Goal: Find specific page/section: Find specific page/section

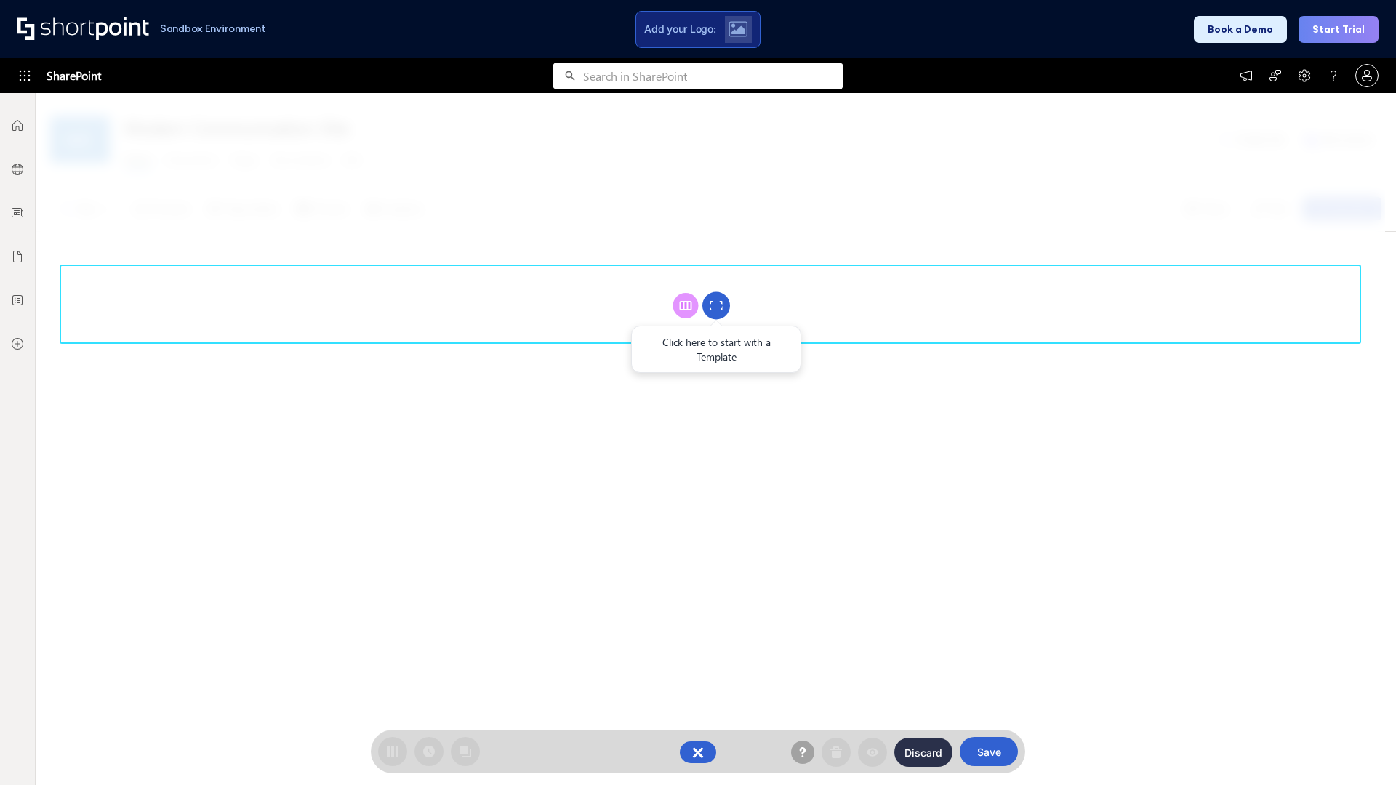
click at [716, 305] on circle at bounding box center [717, 306] width 28 height 28
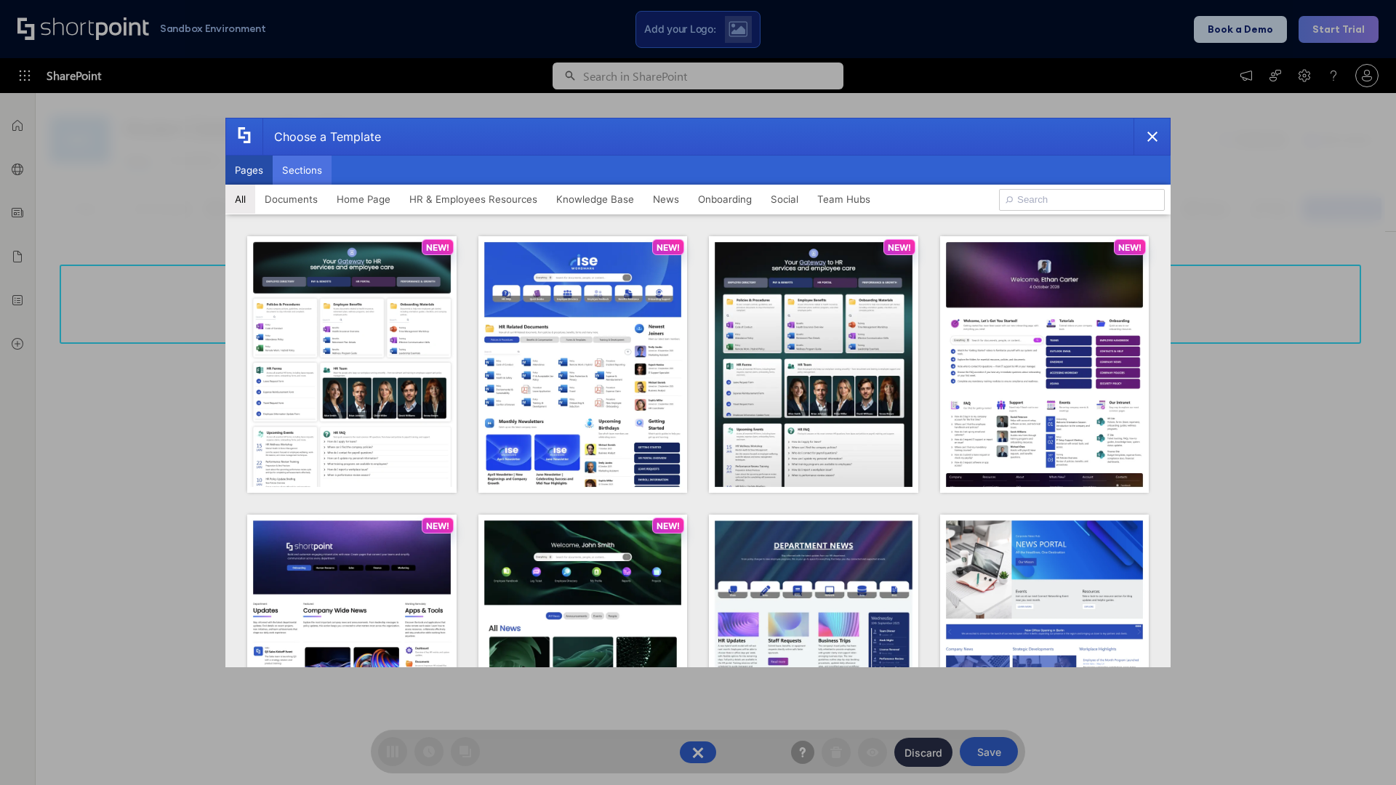
click at [302, 170] on button "Sections" at bounding box center [302, 170] width 59 height 29
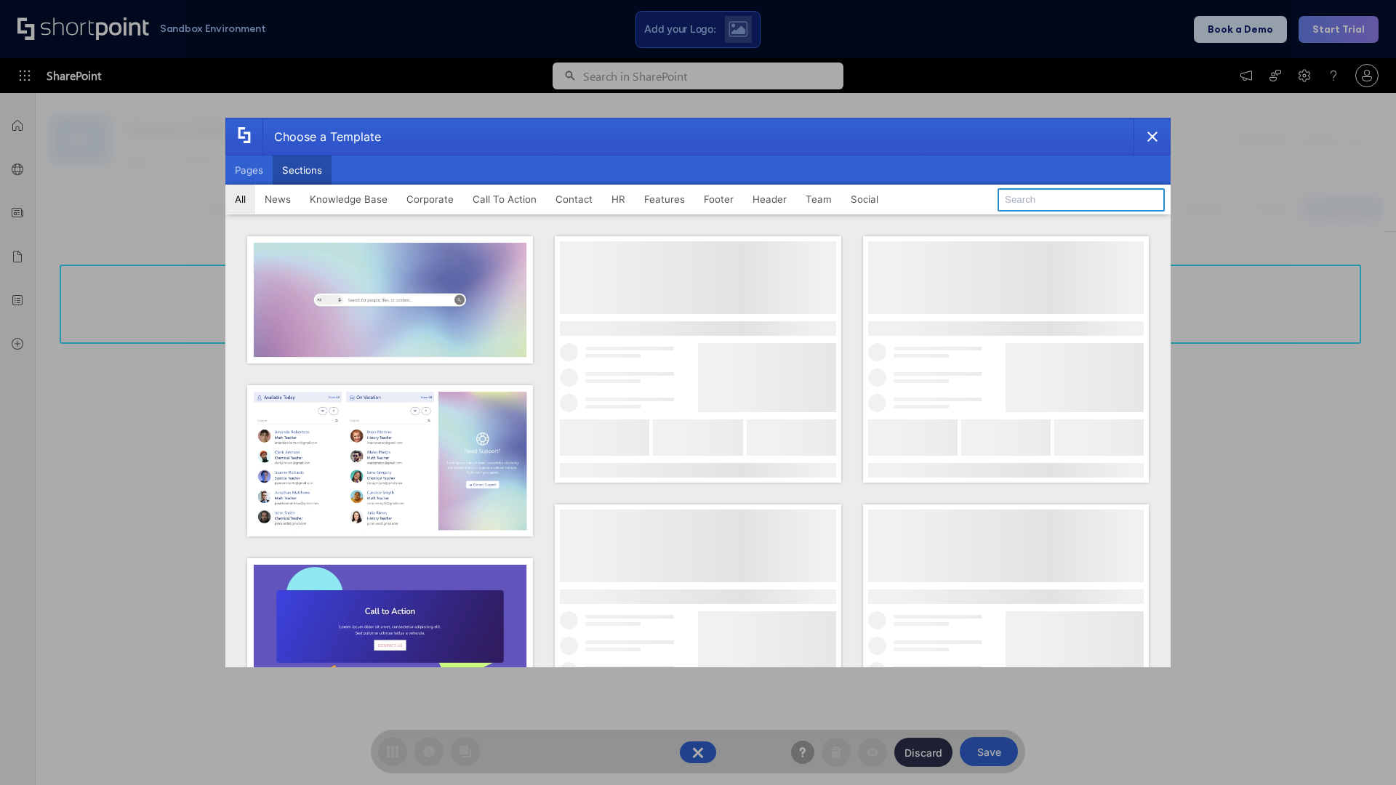
type input "Header 3"
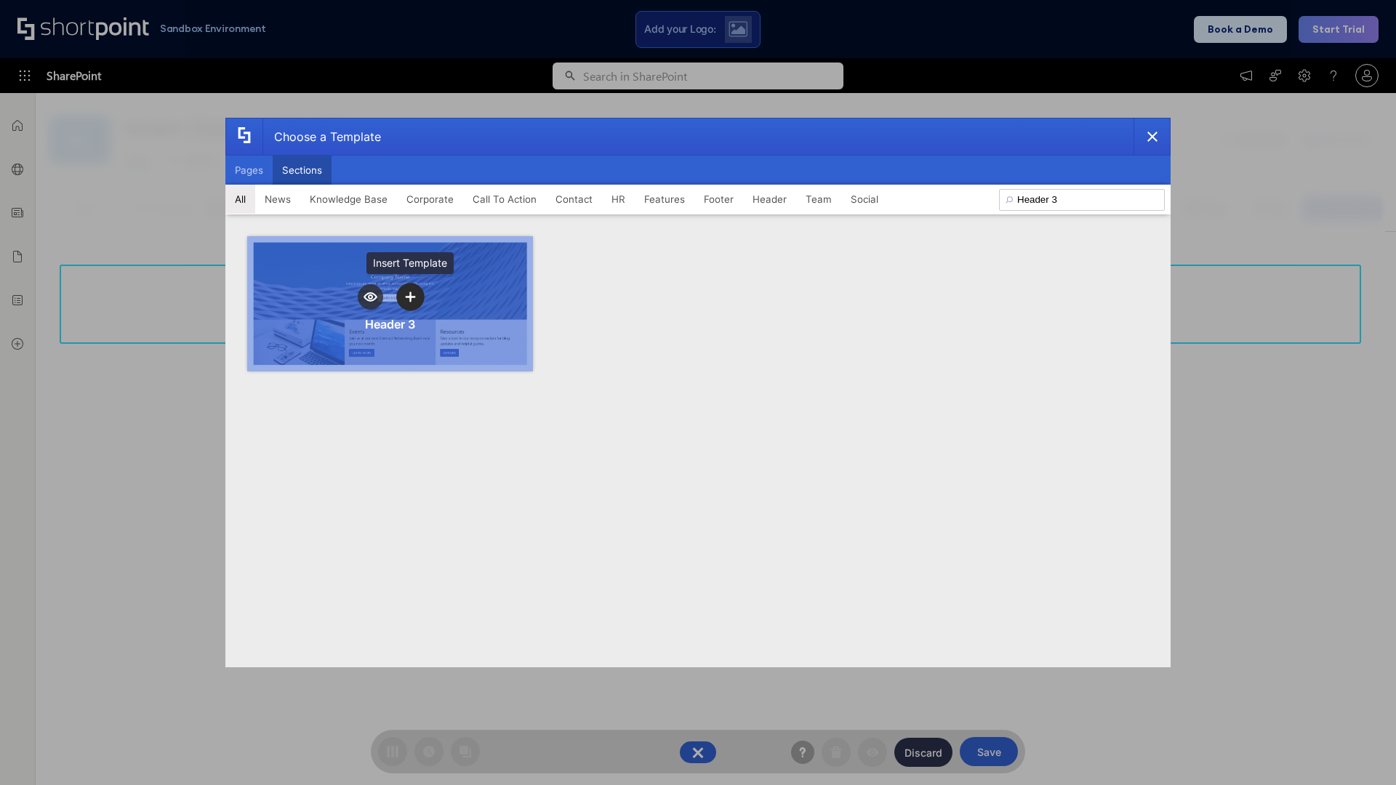
click at [410, 297] on icon "template selector" at bounding box center [410, 297] width 10 height 10
